Goal: Information Seeking & Learning: Check status

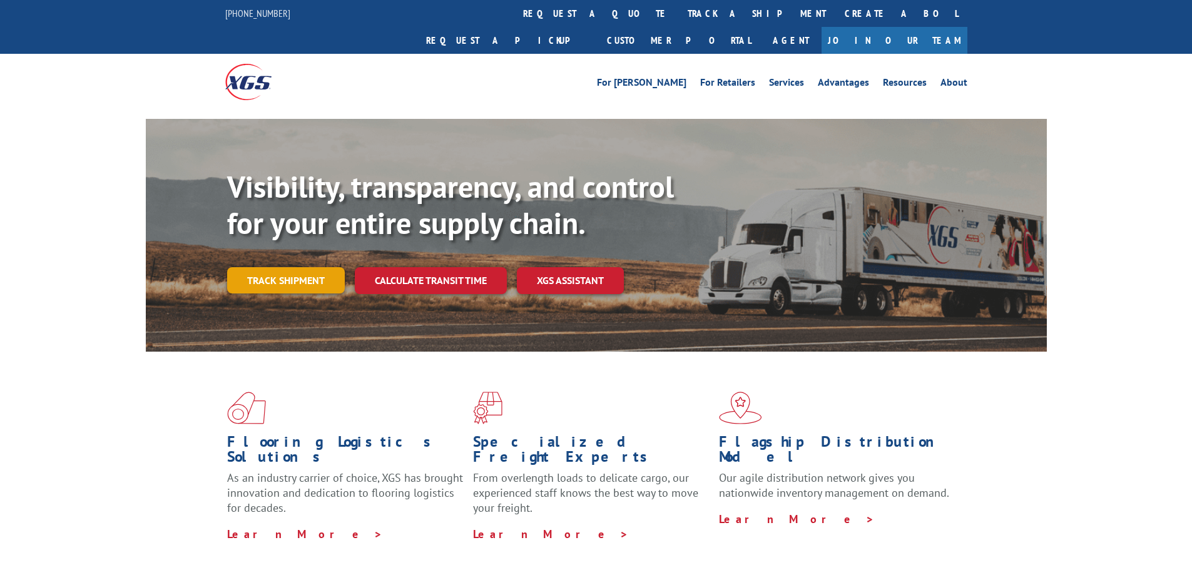
click at [305, 267] on link "Track shipment" at bounding box center [286, 280] width 118 height 26
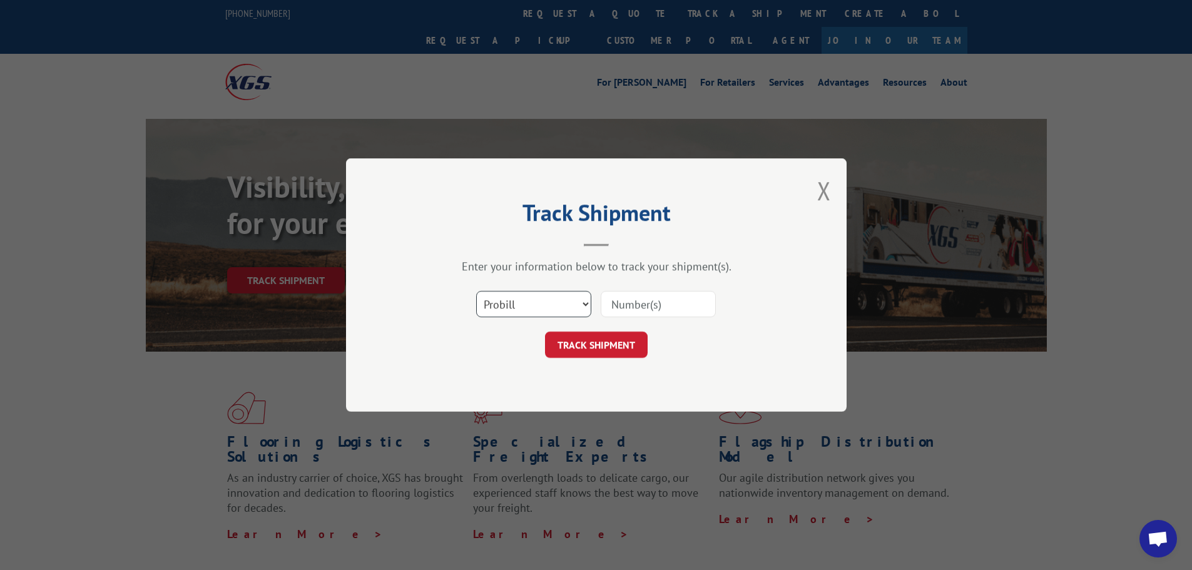
click at [551, 303] on select "Select category... Probill BOL PO" at bounding box center [533, 304] width 115 height 26
select select "po"
click at [476, 291] on select "Select category... Probill BOL PO" at bounding box center [533, 304] width 115 height 26
drag, startPoint x: 618, startPoint y: 304, endPoint x: 622, endPoint y: 310, distance: 6.8
click at [620, 304] on input at bounding box center [658, 304] width 115 height 26
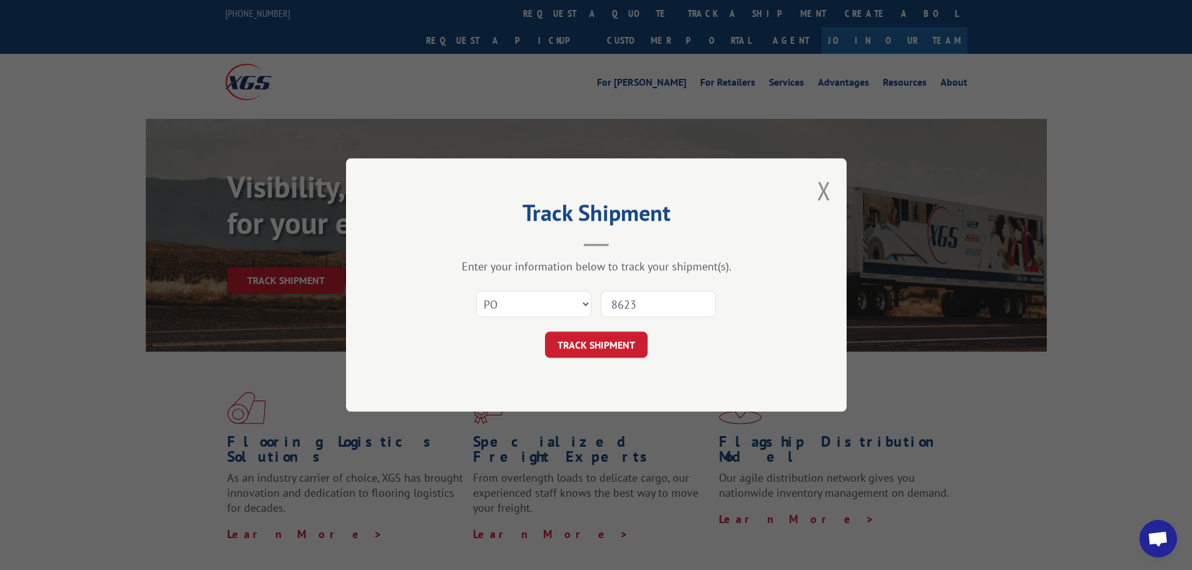
type input "86233"
click button "TRACK SHIPMENT" at bounding box center [596, 345] width 103 height 26
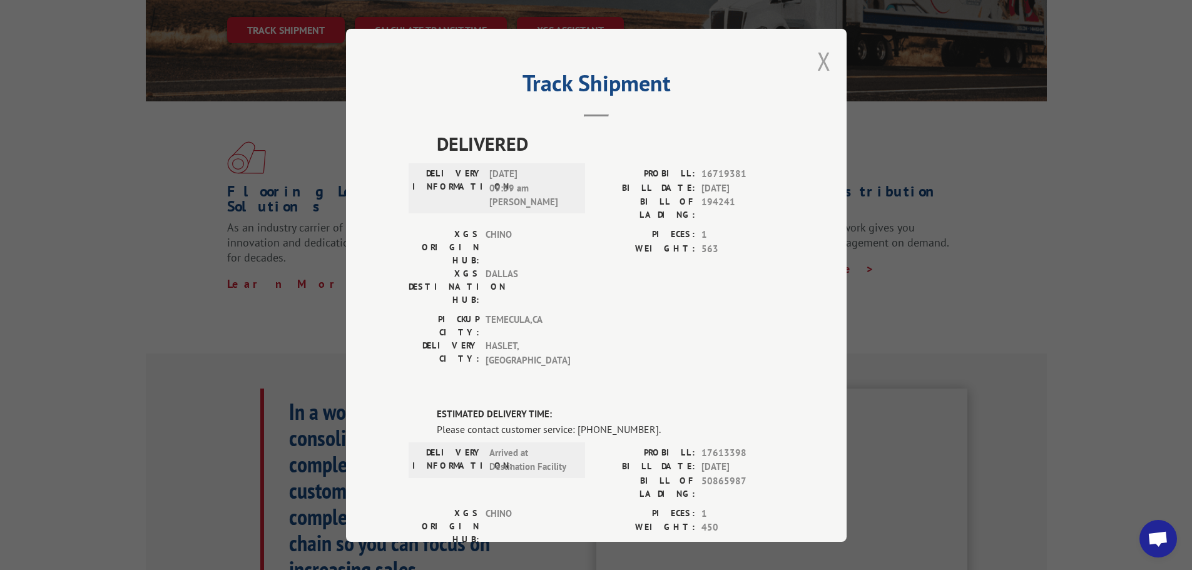
click at [820, 55] on button "Close modal" at bounding box center [824, 60] width 14 height 33
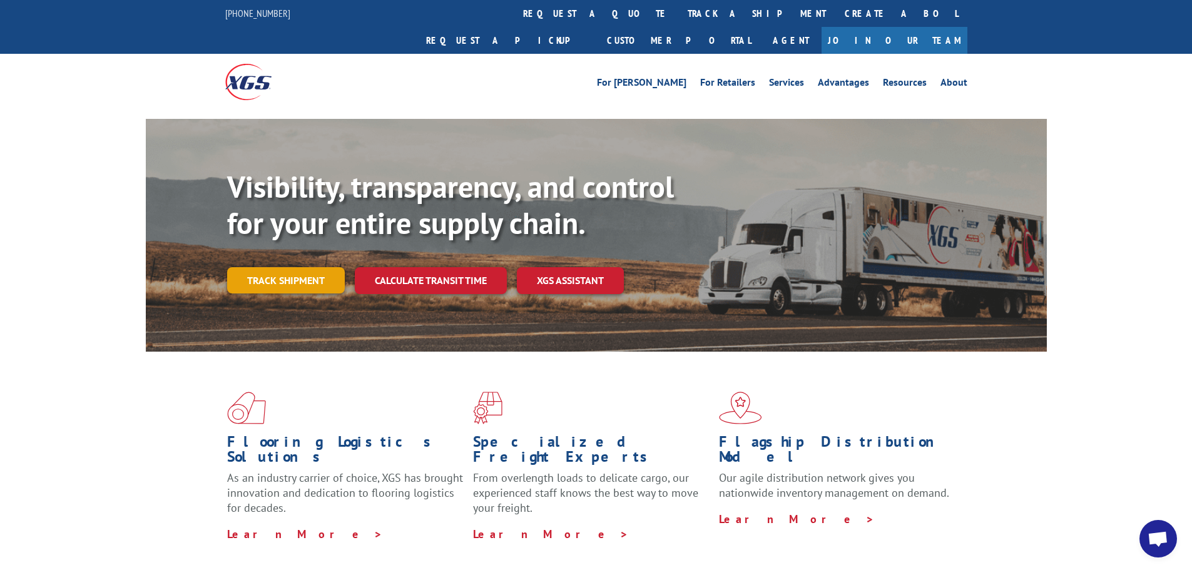
click at [265, 267] on link "Track shipment" at bounding box center [286, 280] width 118 height 26
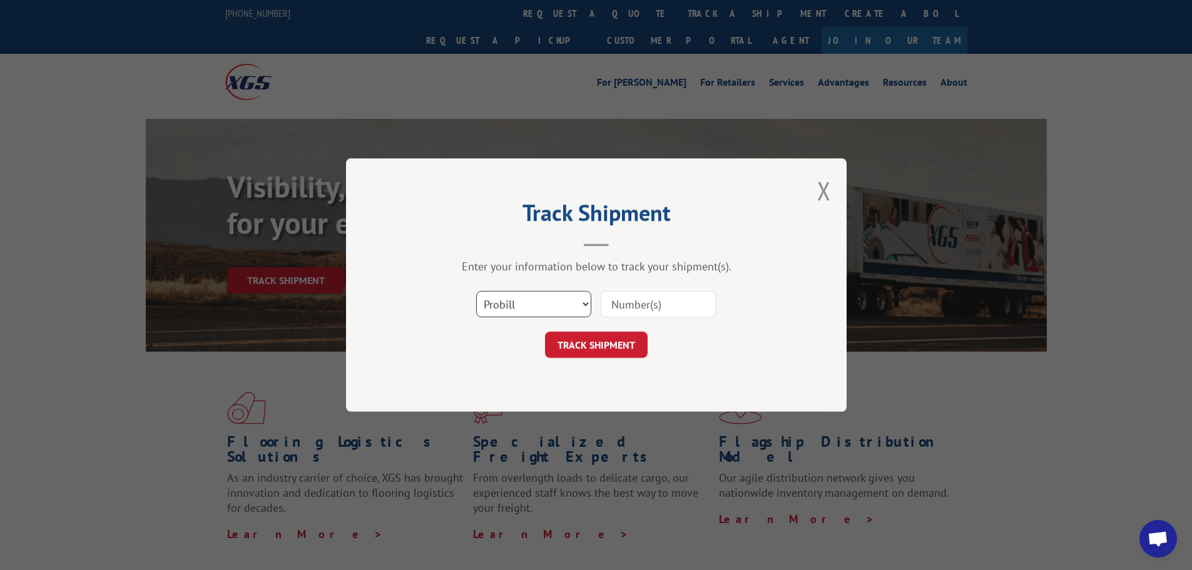
click at [559, 303] on select "Select category... Probill BOL PO" at bounding box center [533, 304] width 115 height 26
select select "bol"
click at [476, 291] on select "Select category... Probill BOL PO" at bounding box center [533, 304] width 115 height 26
click at [684, 305] on input at bounding box center [658, 304] width 115 height 26
type input "50865987"
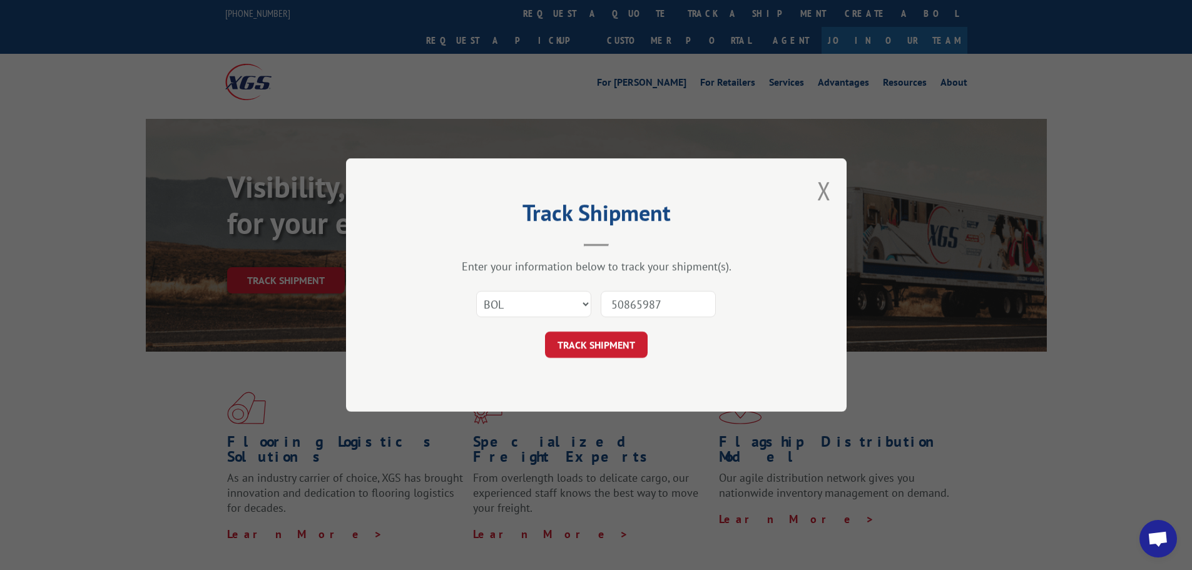
click button "TRACK SHIPMENT" at bounding box center [596, 345] width 103 height 26
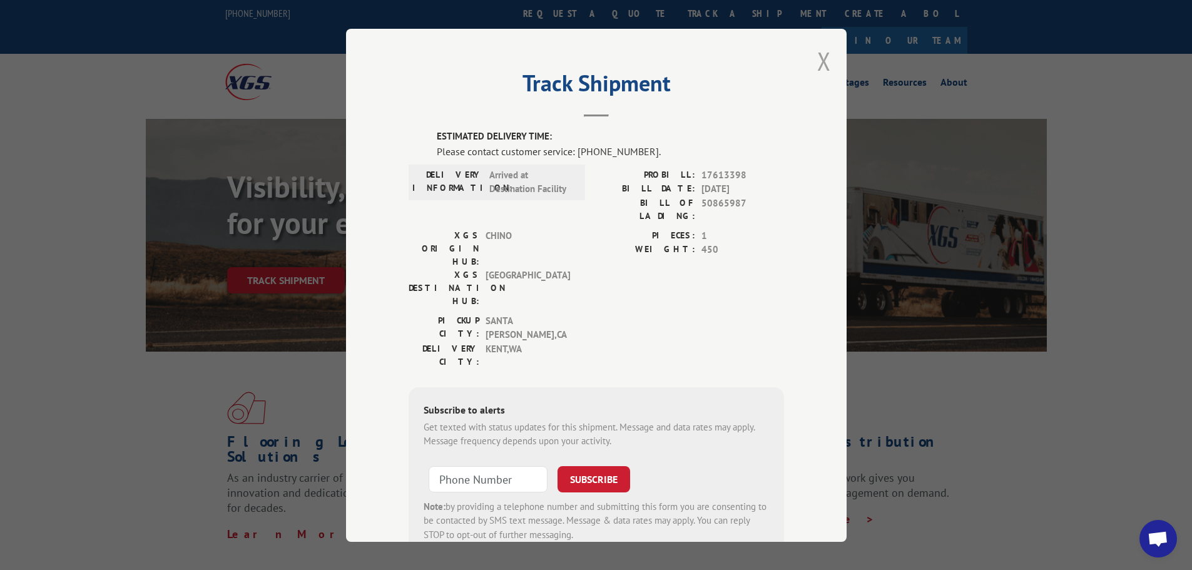
click at [825, 57] on button "Close modal" at bounding box center [824, 60] width 14 height 33
